Goal: Information Seeking & Learning: Check status

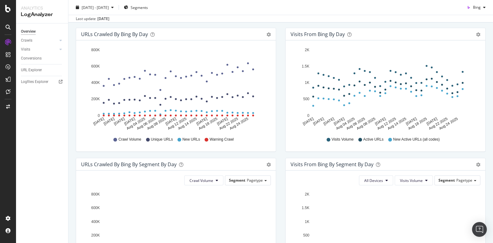
scroll to position [75, 0]
